Goal: Information Seeking & Learning: Learn about a topic

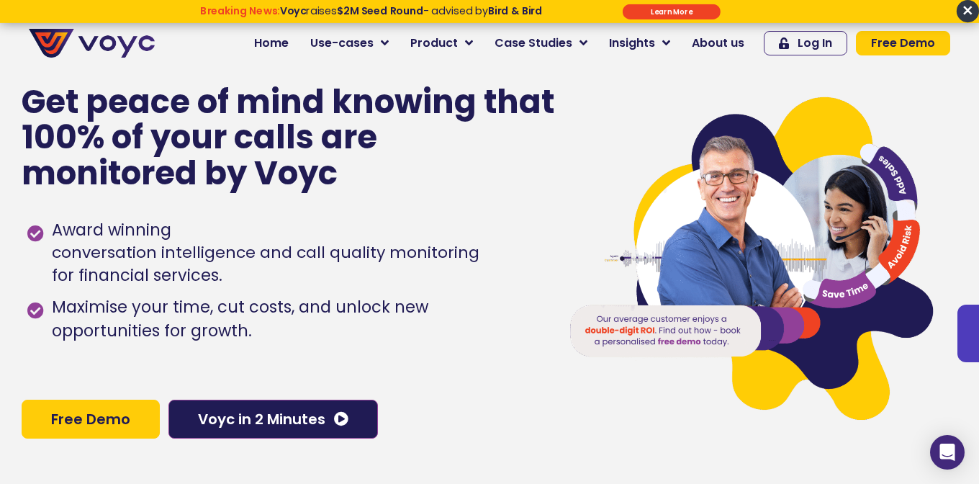
click at [976, 9] on span "×" at bounding box center [967, 11] width 22 height 22
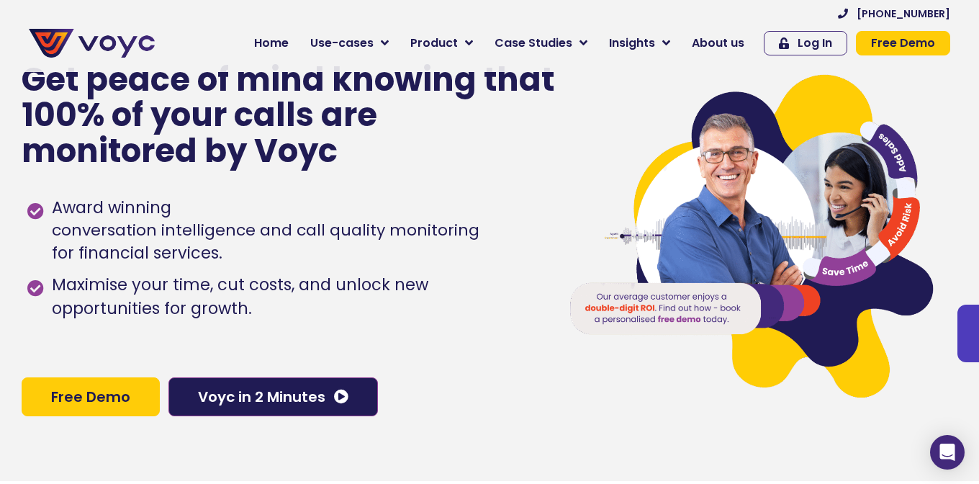
click at [589, 124] on img at bounding box center [751, 239] width 375 height 338
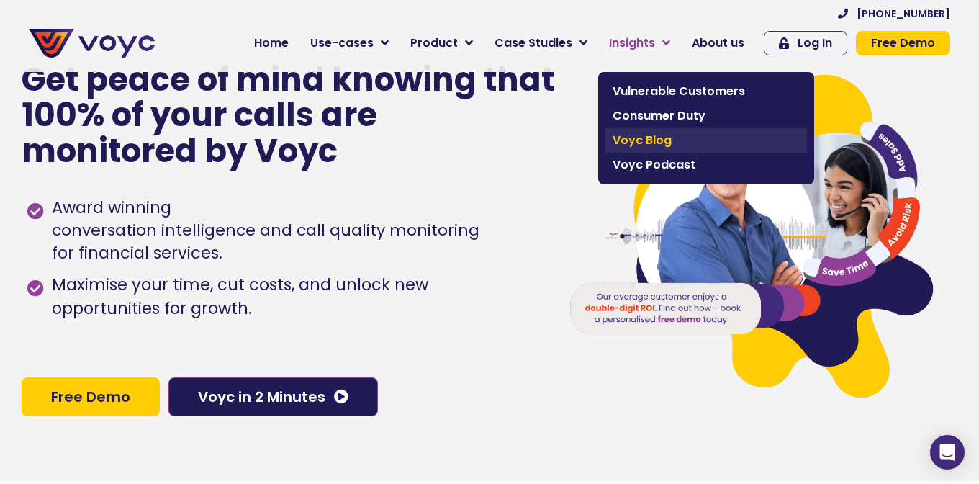
click at [661, 135] on span "Voyc Blog" at bounding box center [705, 140] width 187 height 17
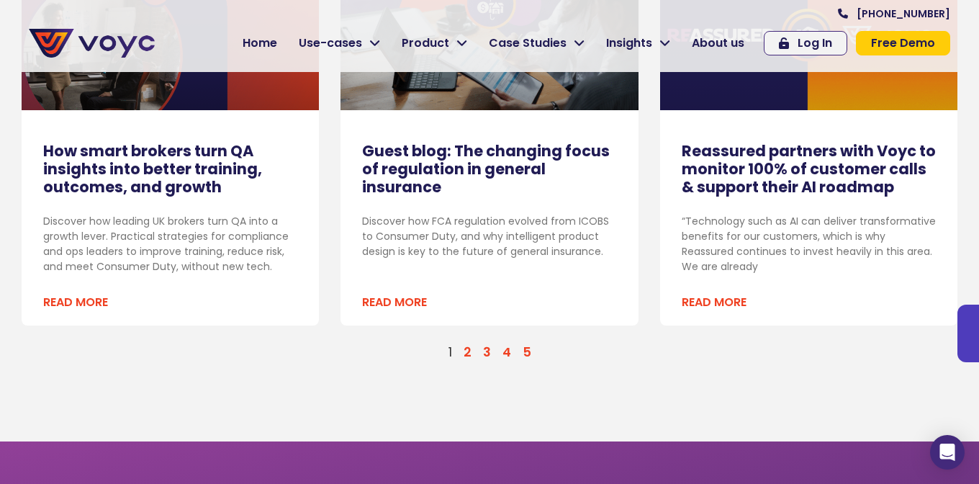
scroll to position [1590, 0]
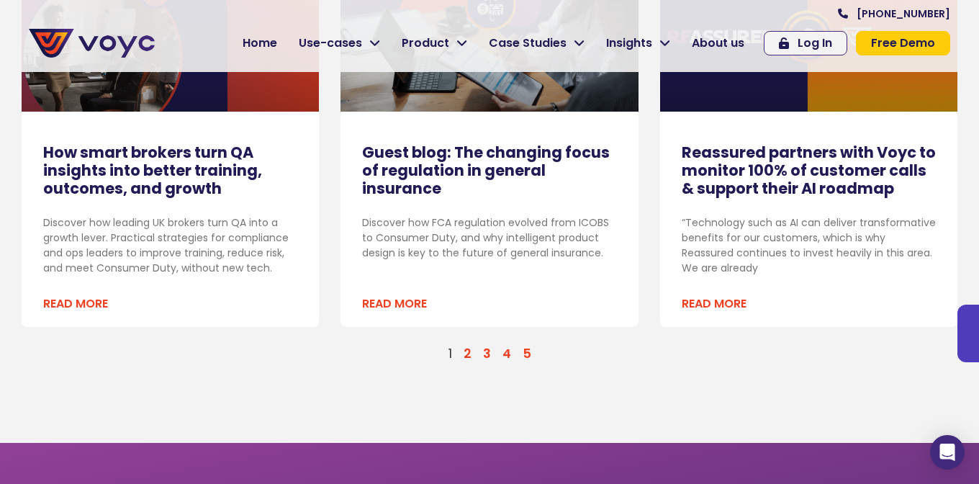
click at [467, 346] on link "Page 2" at bounding box center [467, 353] width 8 height 17
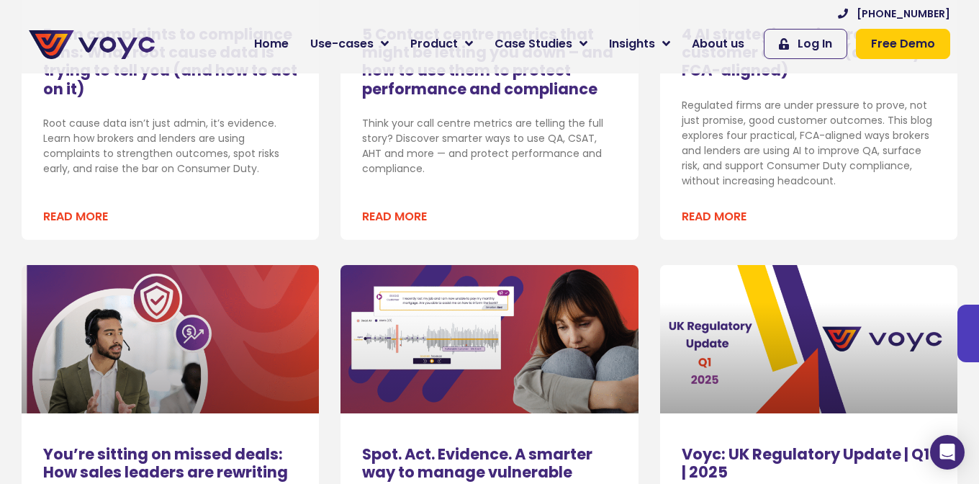
scroll to position [994, 0]
